Goal: Navigation & Orientation: Find specific page/section

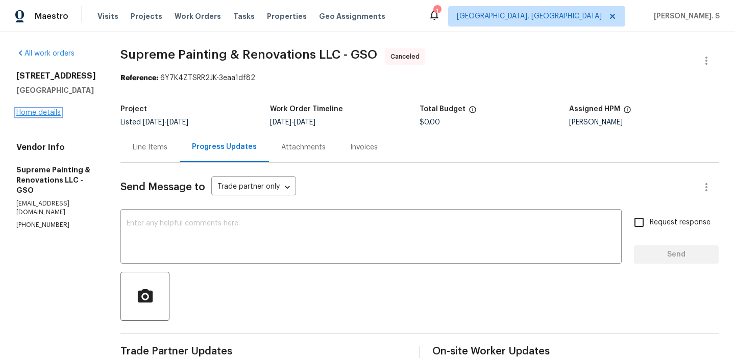
click at [37, 115] on link "Home details" at bounding box center [38, 112] width 44 height 7
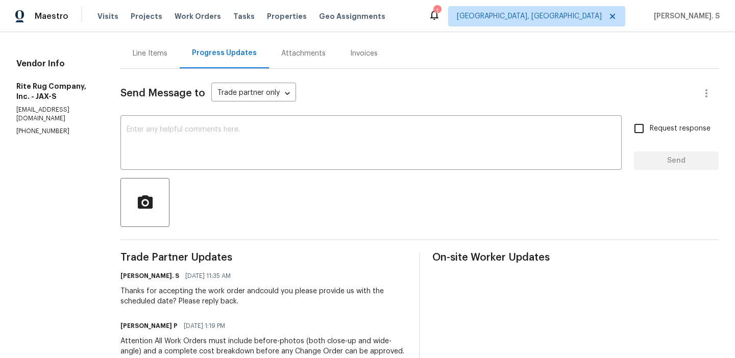
scroll to position [161, 0]
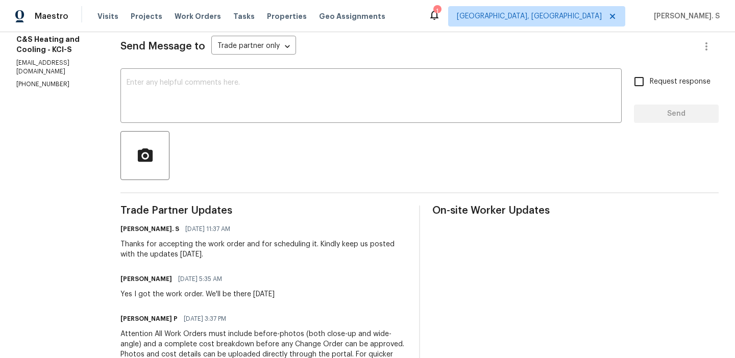
scroll to position [149, 0]
